Goal: Task Accomplishment & Management: Manage account settings

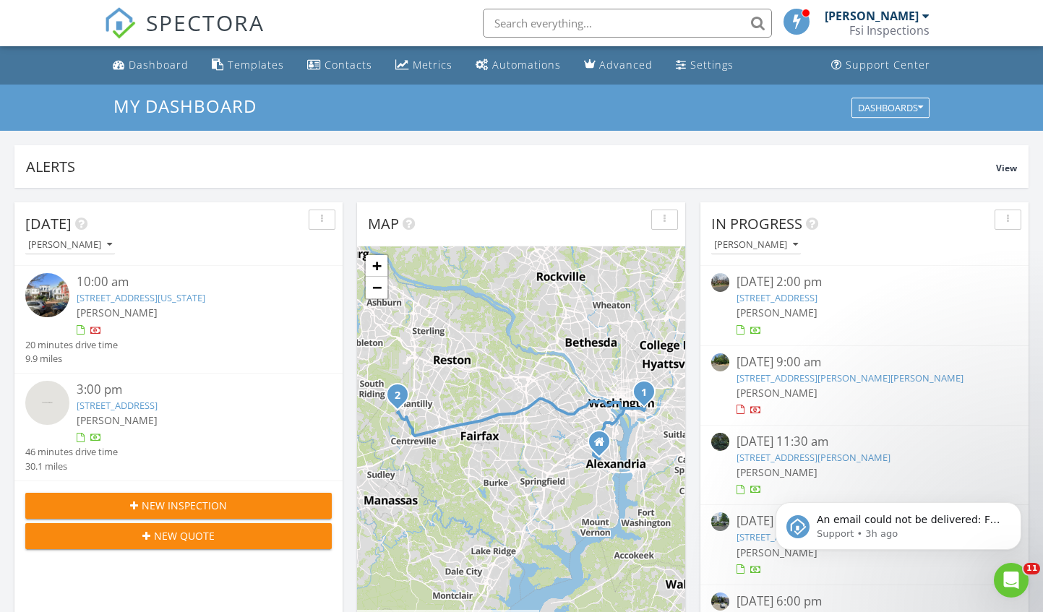
scroll to position [482, 0]
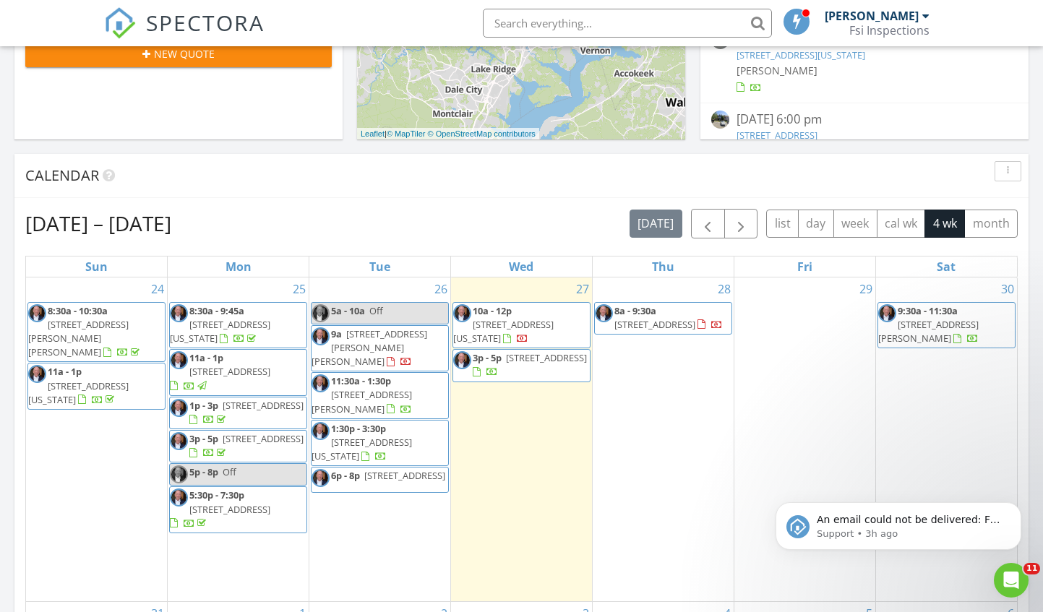
click at [371, 338] on span "7600 Tremayne Pl 112, McLean 22102" at bounding box center [369, 347] width 116 height 40
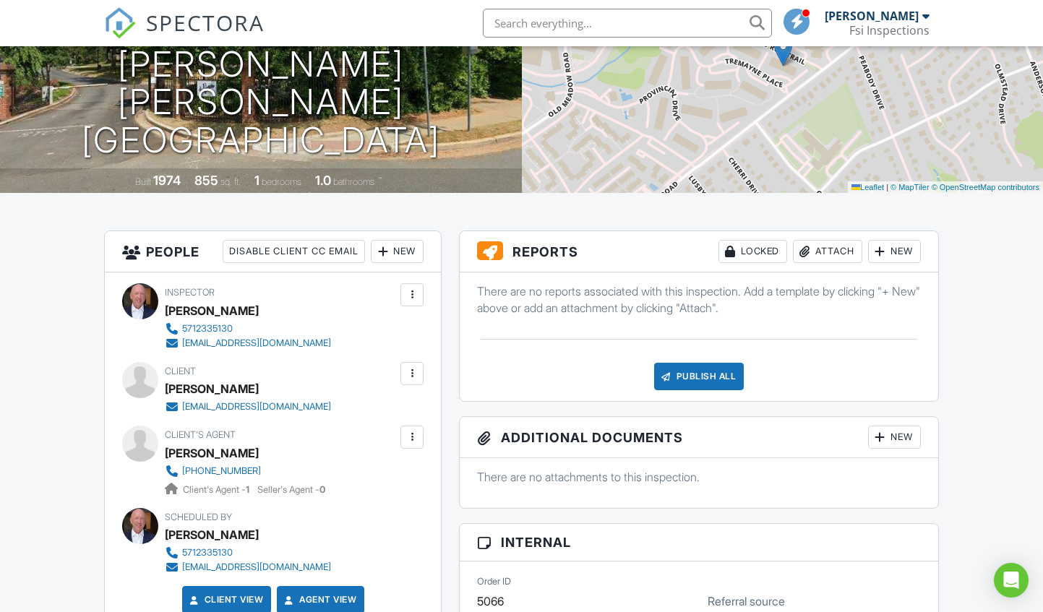
click at [825, 247] on div "Attach" at bounding box center [827, 251] width 69 height 23
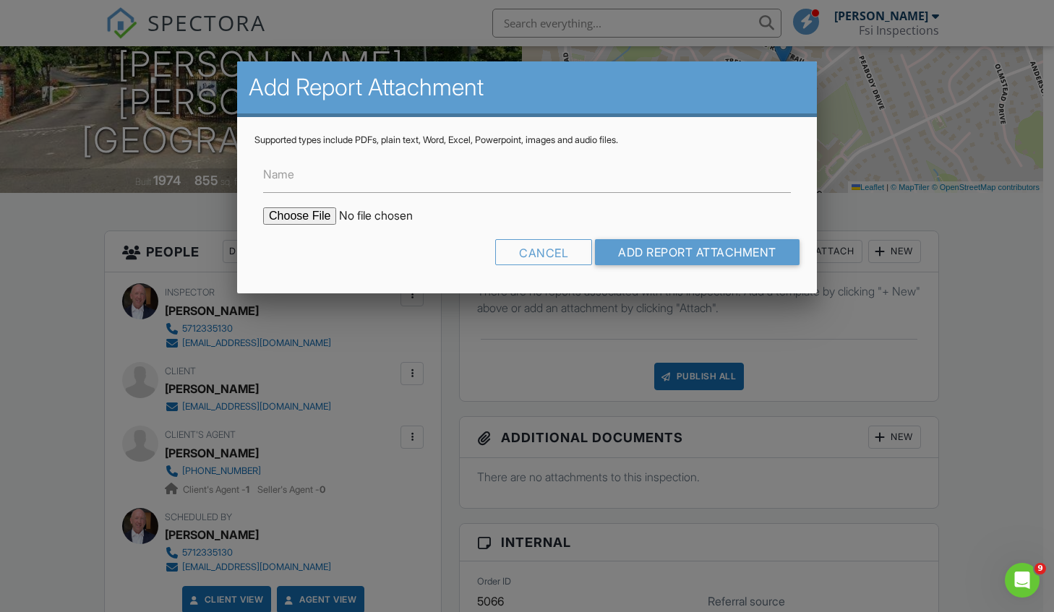
click at [319, 214] on input "file" at bounding box center [386, 215] width 246 height 17
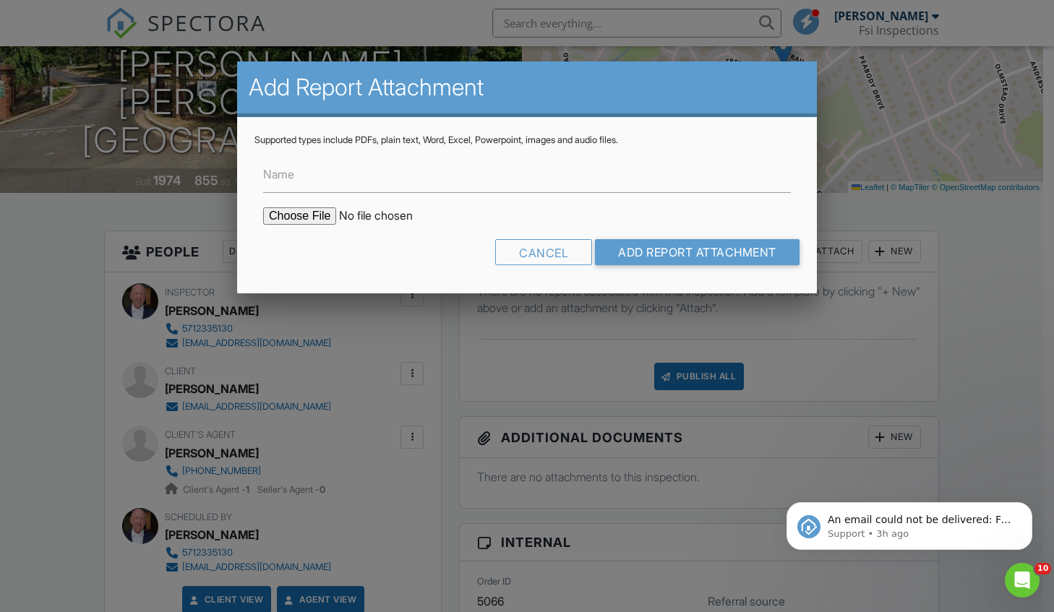
type input "C:\fakepath\655bd479-afba-44ef-bfc3-0e968a77330f.pdf"
click at [314, 184] on input "Name" at bounding box center [527, 175] width 528 height 35
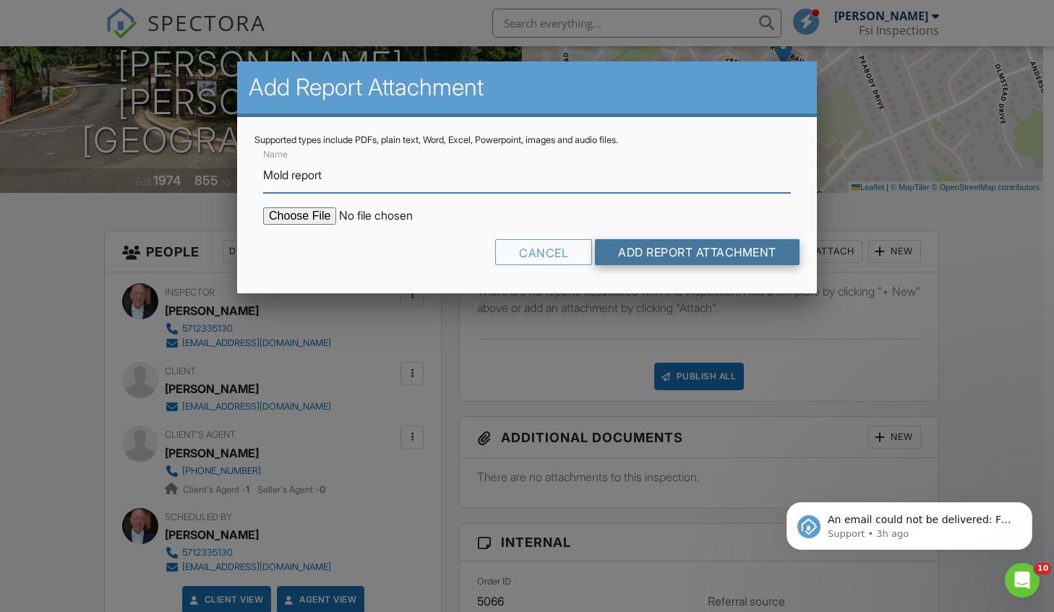
type input "Mold report"
click at [656, 252] on input "Add Report Attachment" at bounding box center [697, 252] width 205 height 26
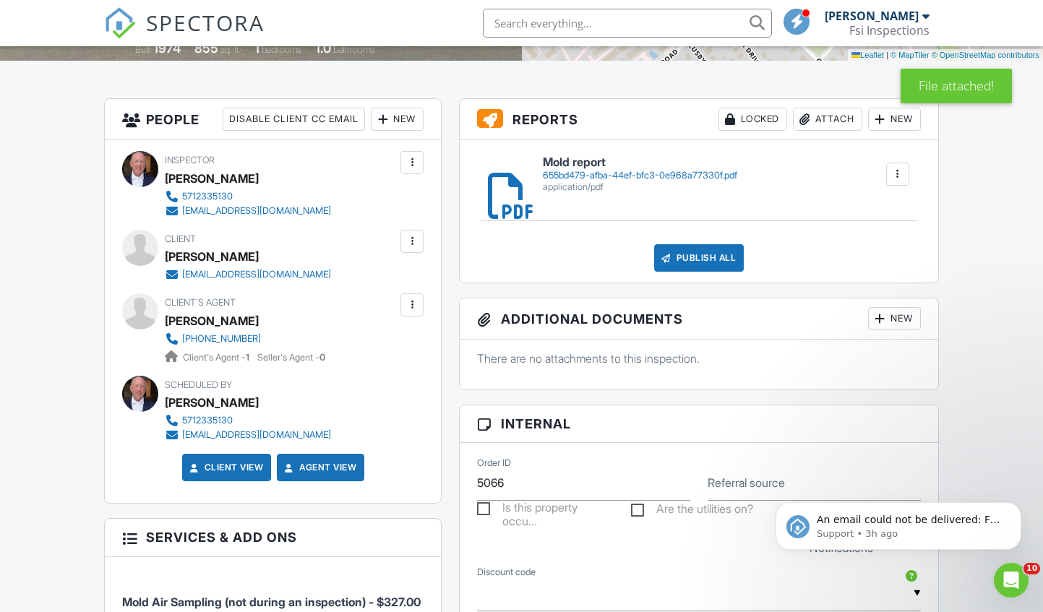
click at [416, 241] on div at bounding box center [412, 241] width 14 height 14
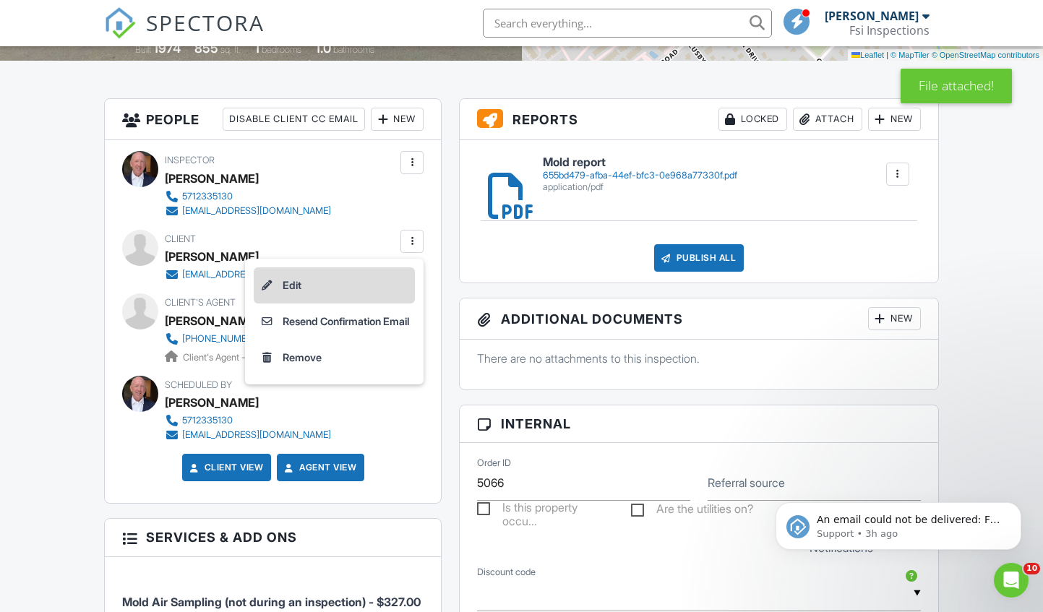
click at [366, 283] on li "Edit" at bounding box center [334, 285] width 161 height 36
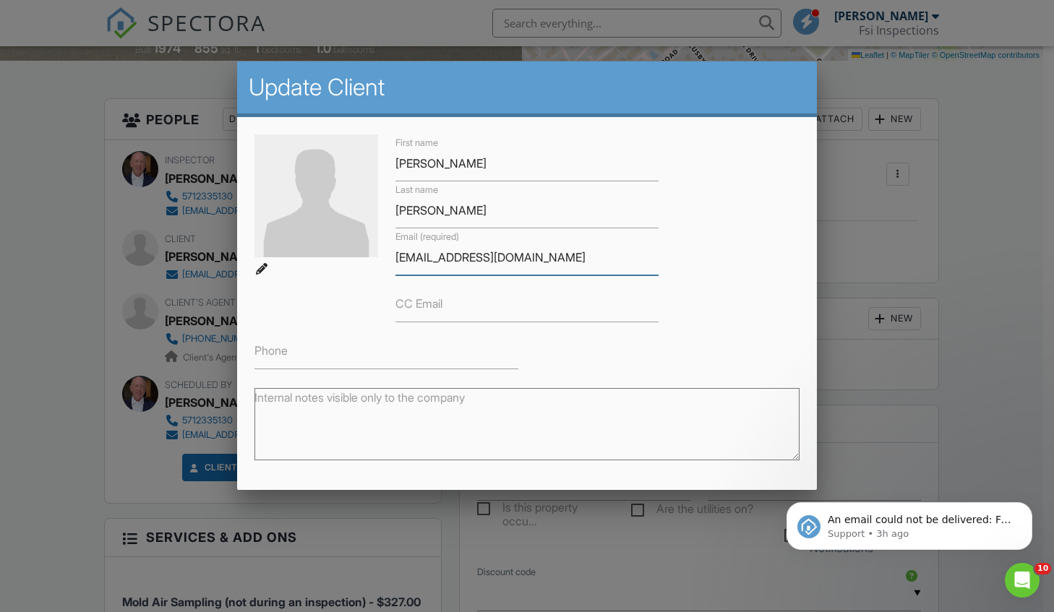
click at [457, 259] on input "[EMAIL_ADDRESS][DOMAIN_NAME]" at bounding box center [527, 257] width 264 height 35
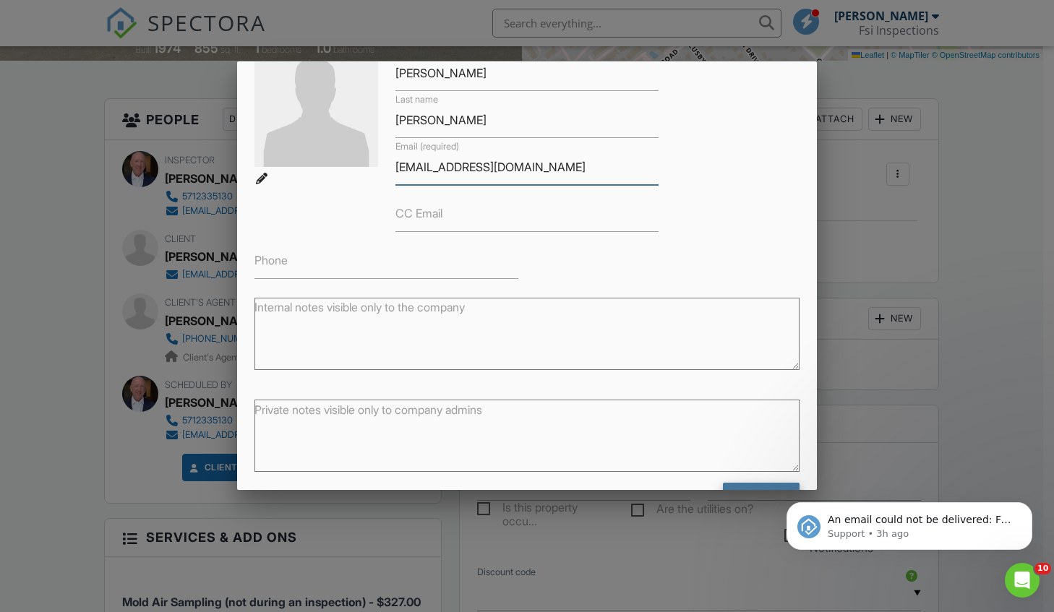
type input "[EMAIL_ADDRESS][DOMAIN_NAME]"
click at [748, 483] on input "Save" at bounding box center [761, 496] width 77 height 26
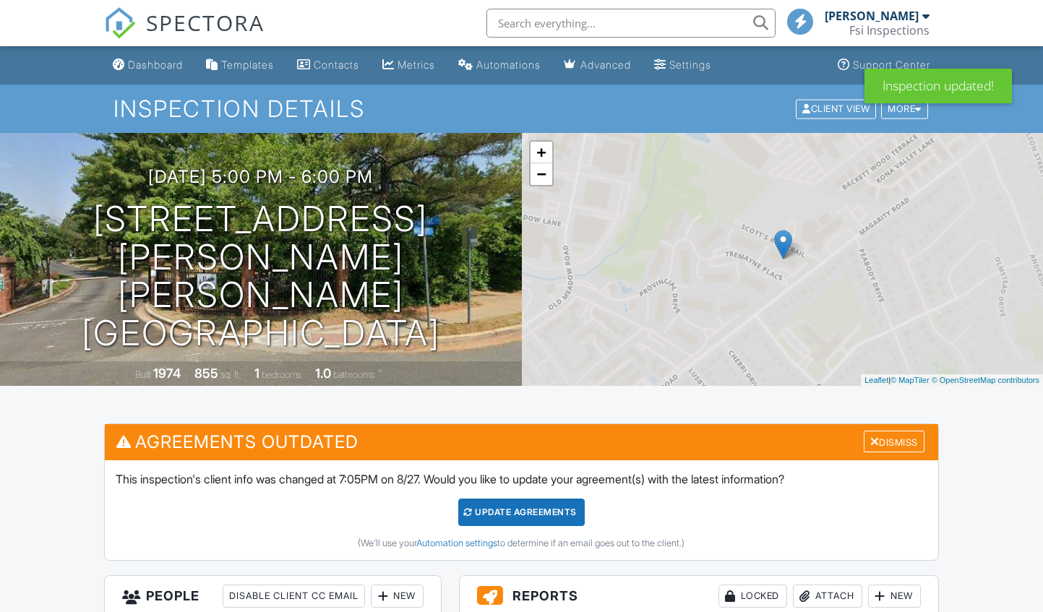
click at [547, 512] on div "Update Agreements" at bounding box center [521, 512] width 126 height 27
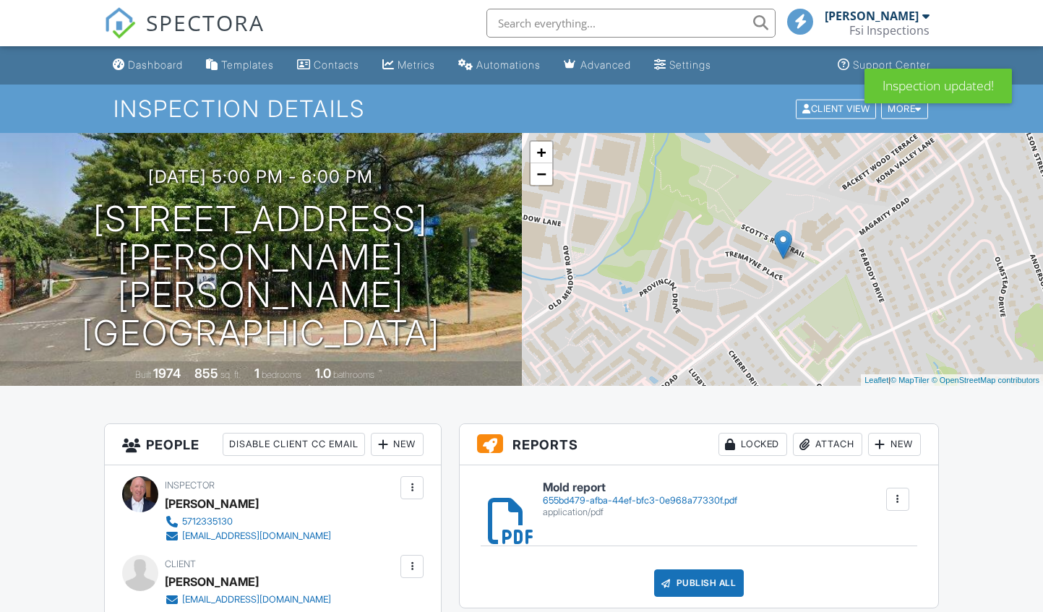
click at [718, 570] on div "Publish All" at bounding box center [699, 583] width 90 height 27
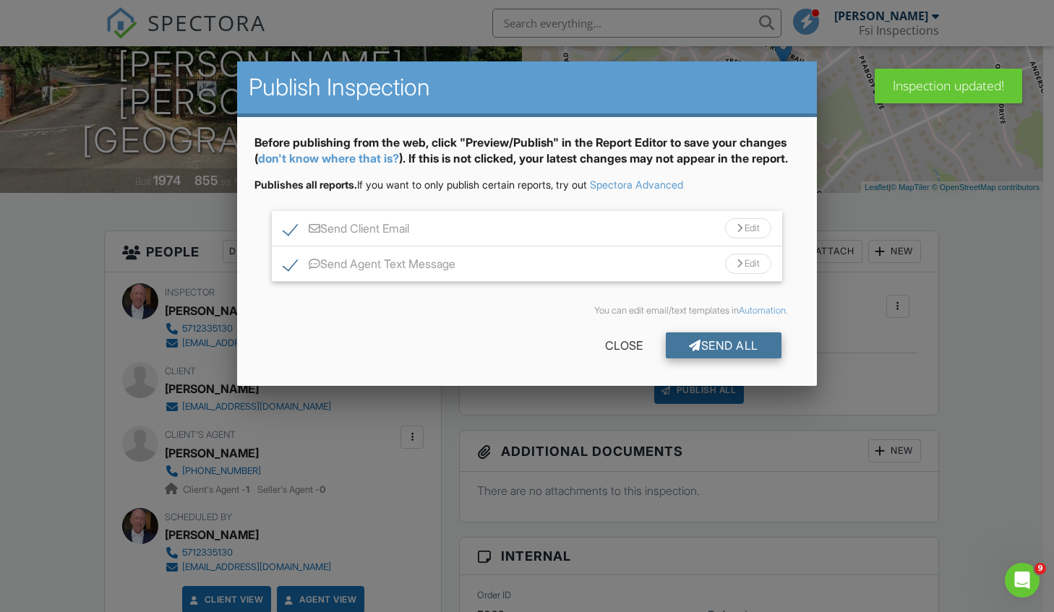
click at [723, 358] on div "Send All" at bounding box center [724, 345] width 116 height 26
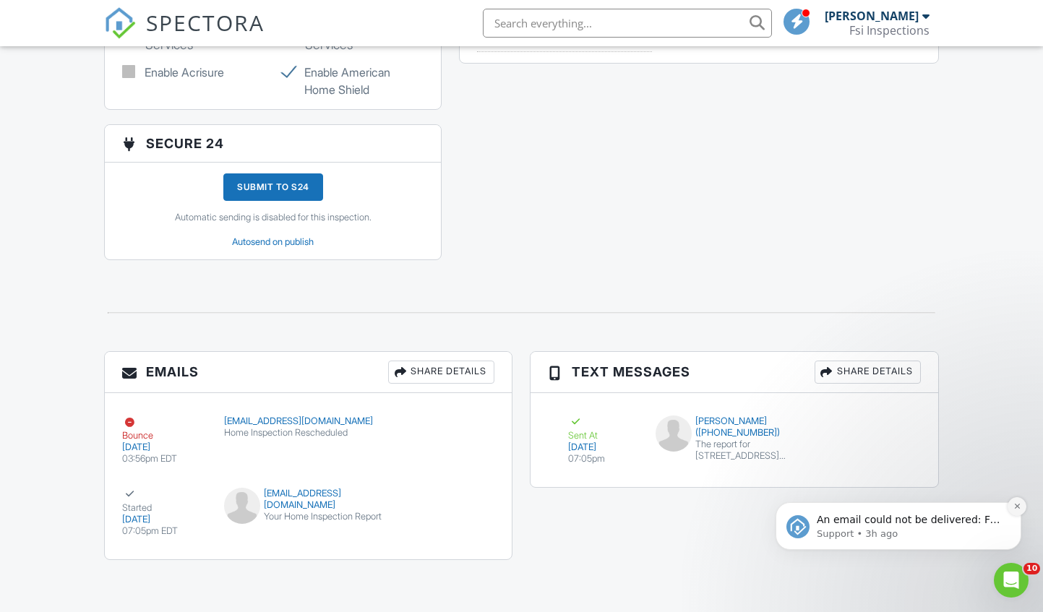
click at [1015, 507] on icon "Dismiss notification" at bounding box center [1017, 506] width 8 height 8
click at [842, 537] on p "Support • 4m ago" at bounding box center [910, 534] width 186 height 13
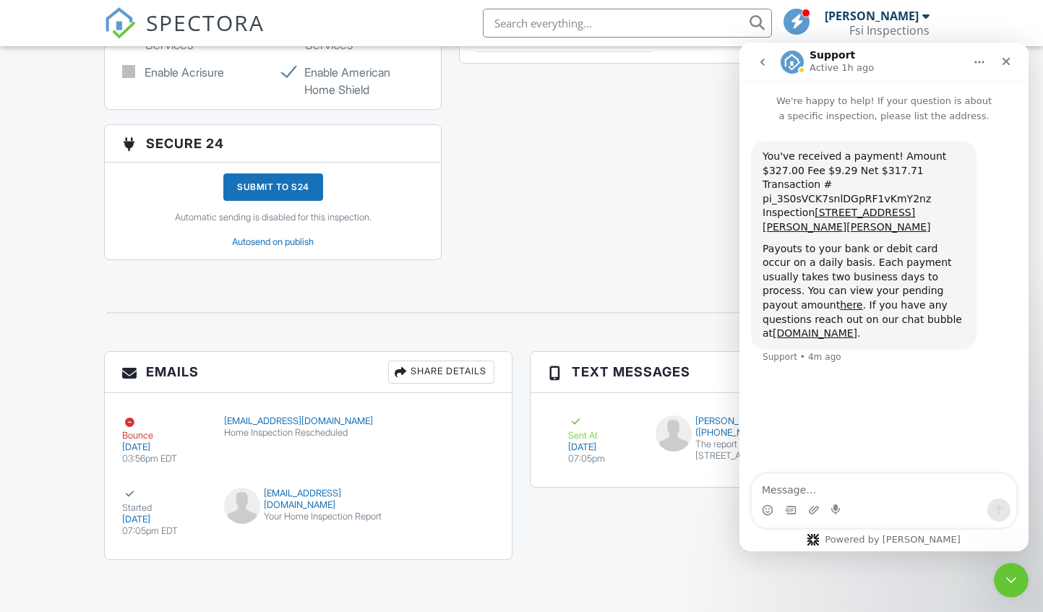
click at [697, 551] on div "Emails Share Details Bounce [DATE] 03:56pm EDT [EMAIL_ADDRESS][DOMAIN_NAME] Hom…" at bounding box center [520, 462] width 851 height 223
